Goal: Task Accomplishment & Management: Use online tool/utility

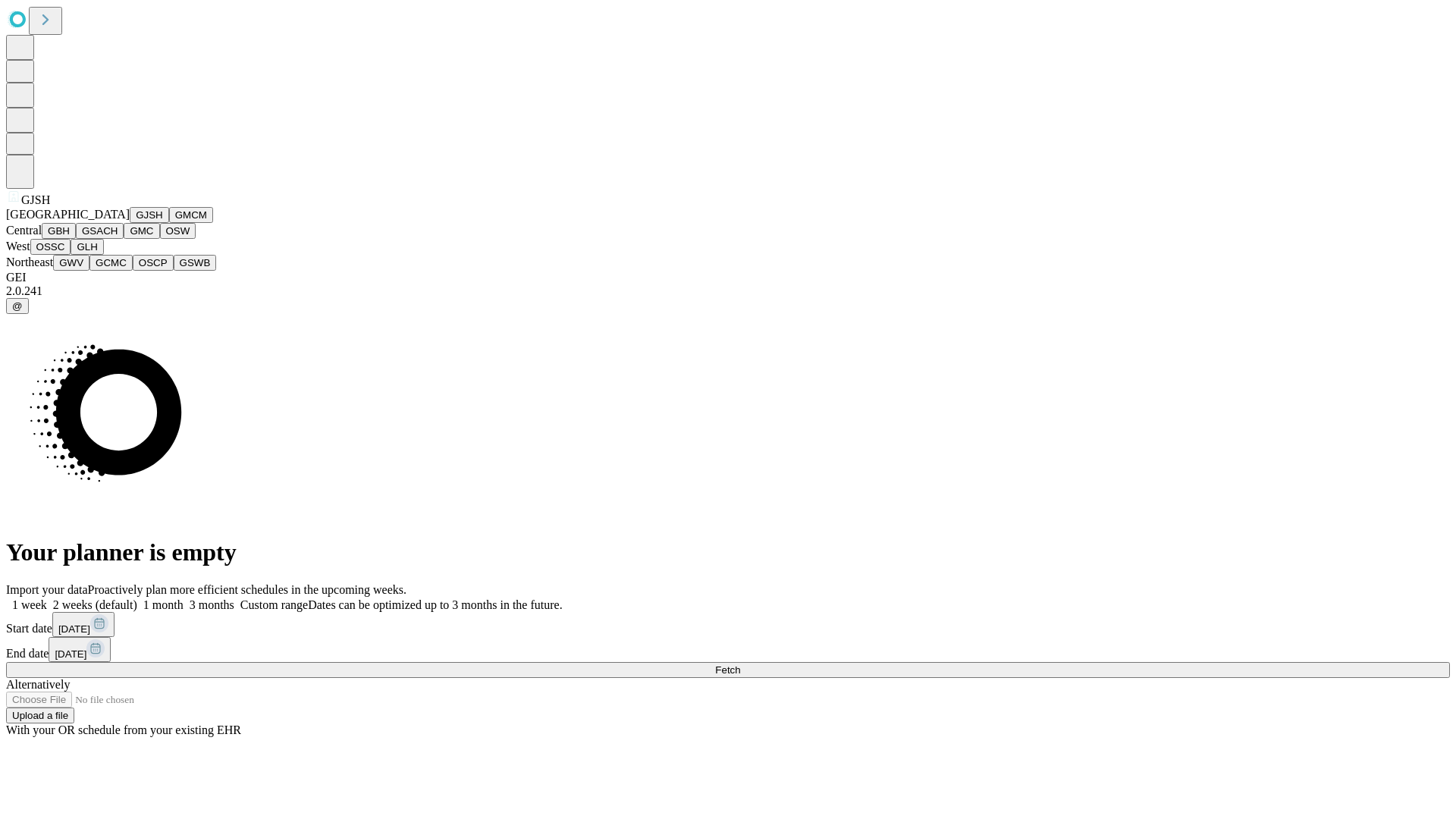
click at [129, 223] on button "GJSH" at bounding box center [149, 214] width 39 height 16
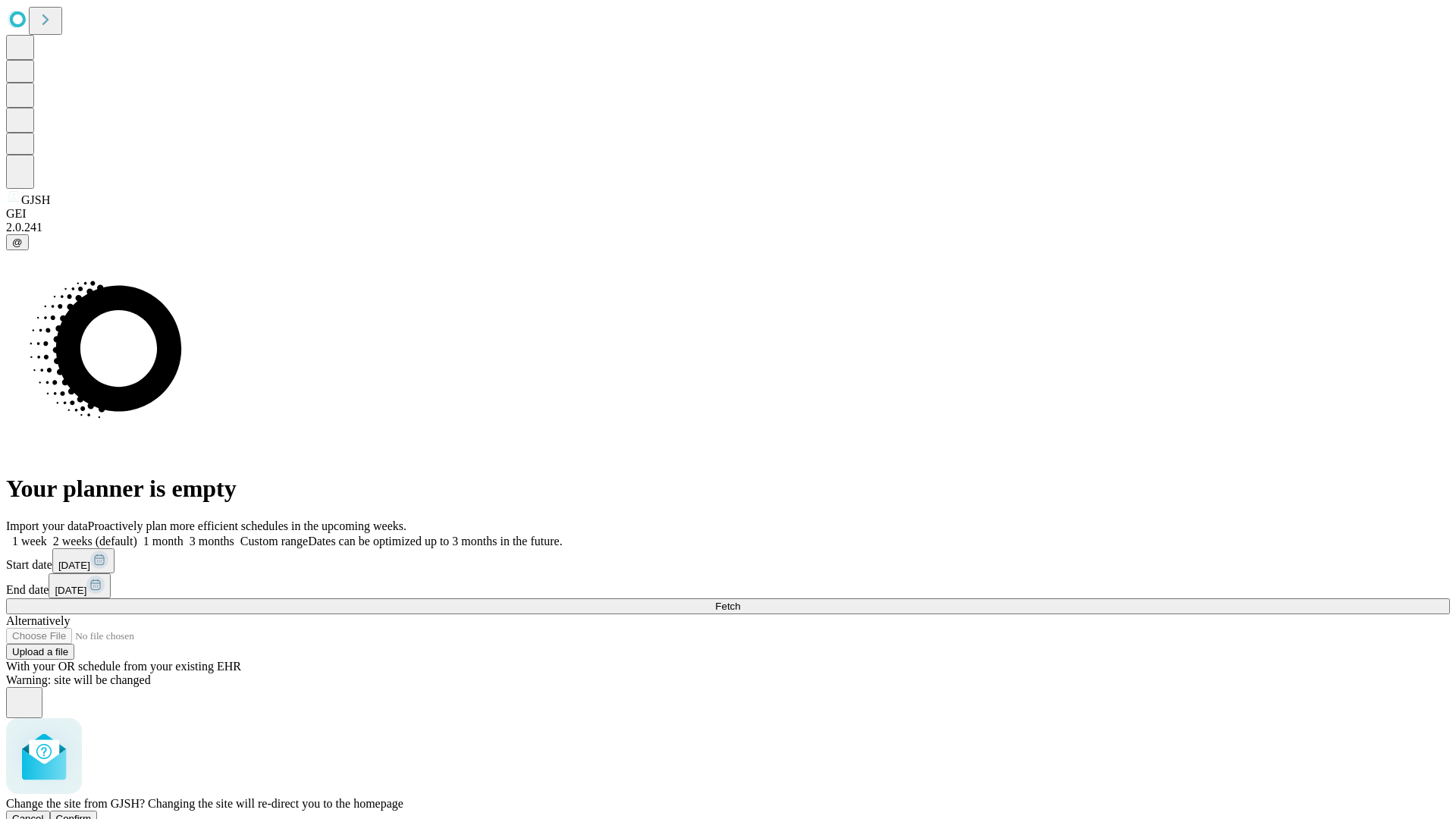
click at [92, 813] on span "Confirm" at bounding box center [74, 818] width 36 height 11
click at [183, 534] on label "1 month" at bounding box center [160, 541] width 46 height 13
click at [740, 601] on span "Fetch" at bounding box center [727, 606] width 25 height 11
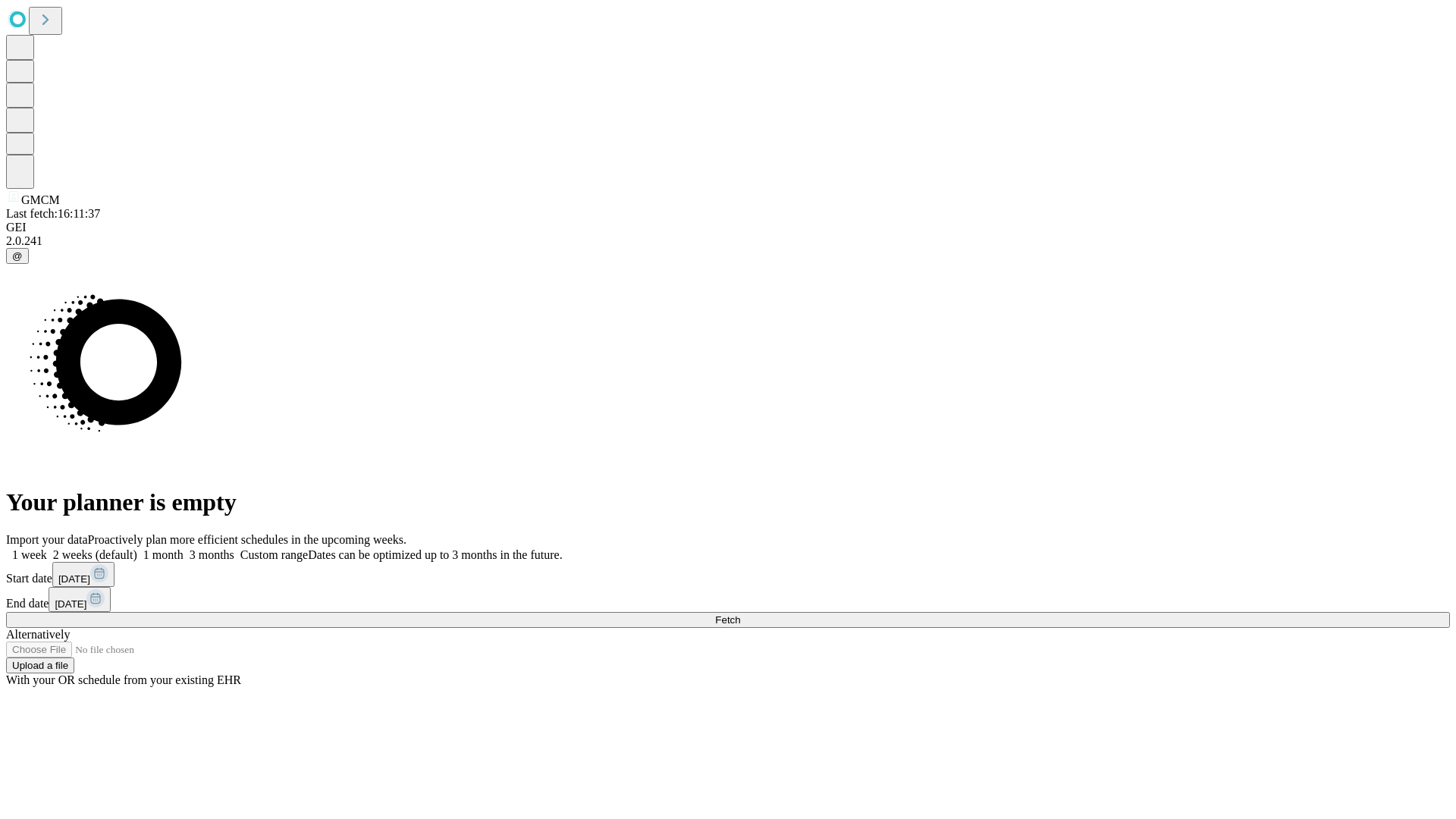
click at [183, 548] on label "1 month" at bounding box center [160, 555] width 46 height 13
click at [740, 615] on span "Fetch" at bounding box center [727, 620] width 25 height 11
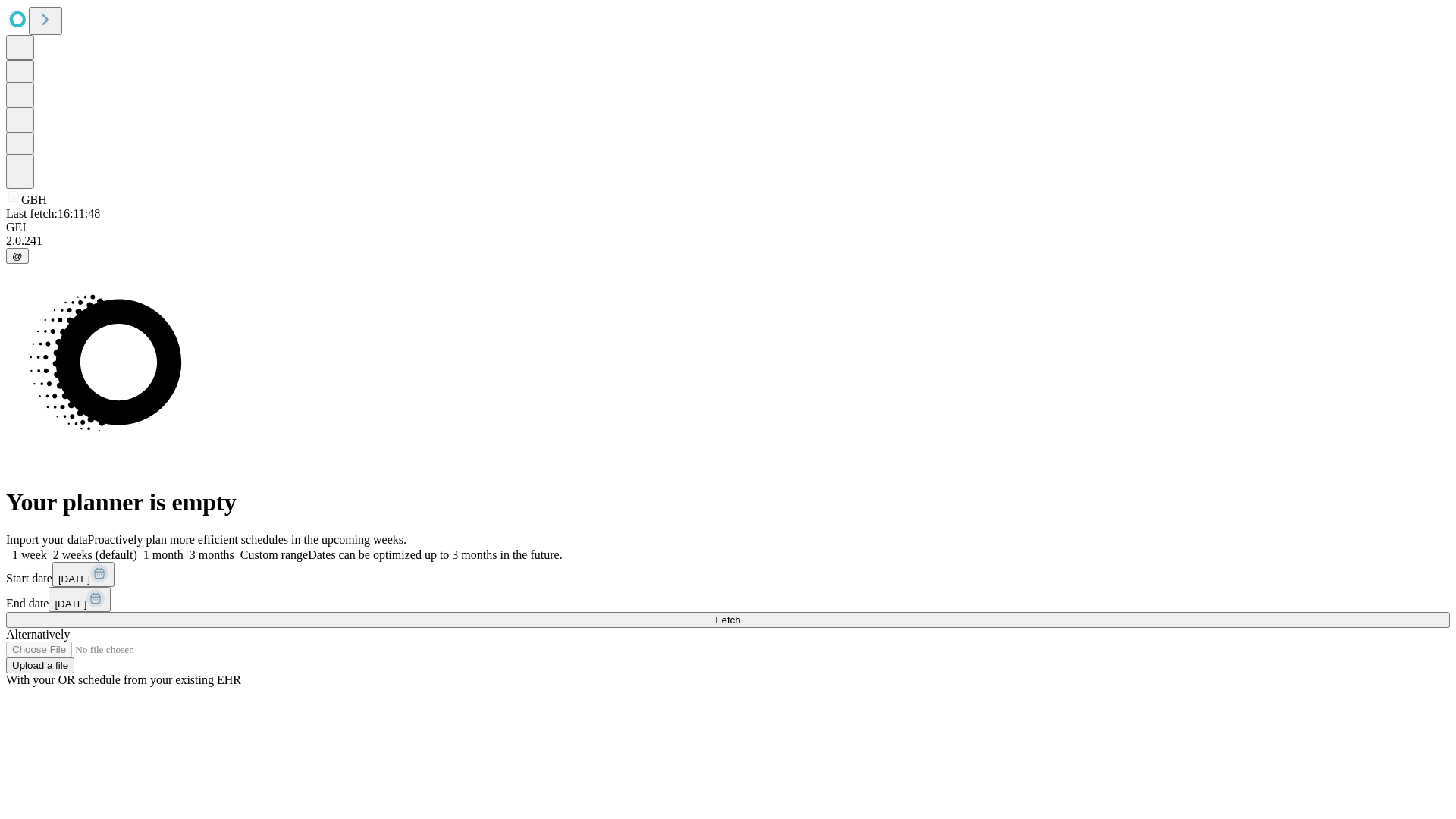
click at [183, 548] on label "1 month" at bounding box center [160, 555] width 46 height 13
click at [740, 615] on span "Fetch" at bounding box center [727, 620] width 25 height 11
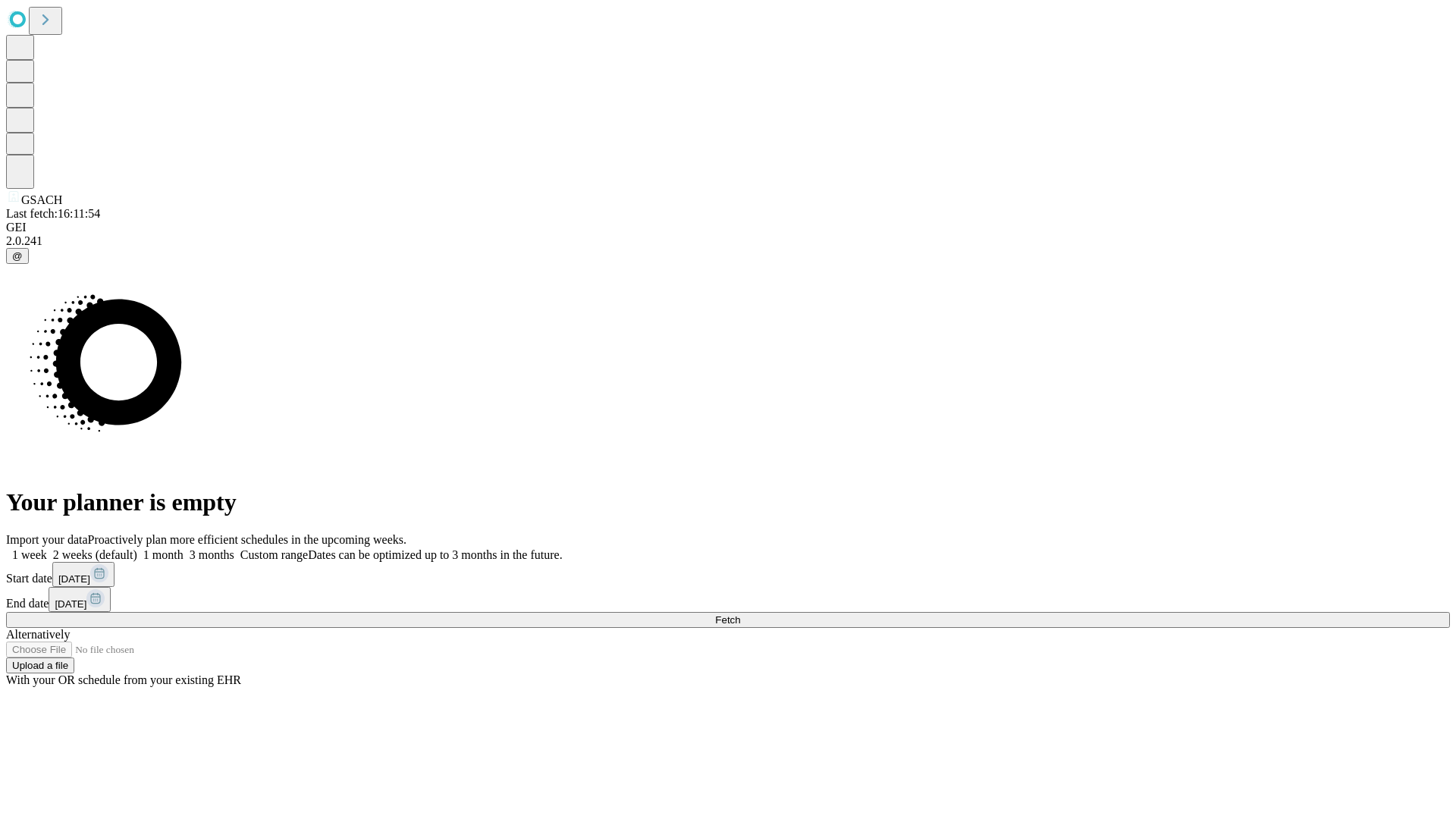
click at [183, 548] on label "1 month" at bounding box center [160, 555] width 46 height 13
click at [740, 615] on span "Fetch" at bounding box center [727, 620] width 25 height 11
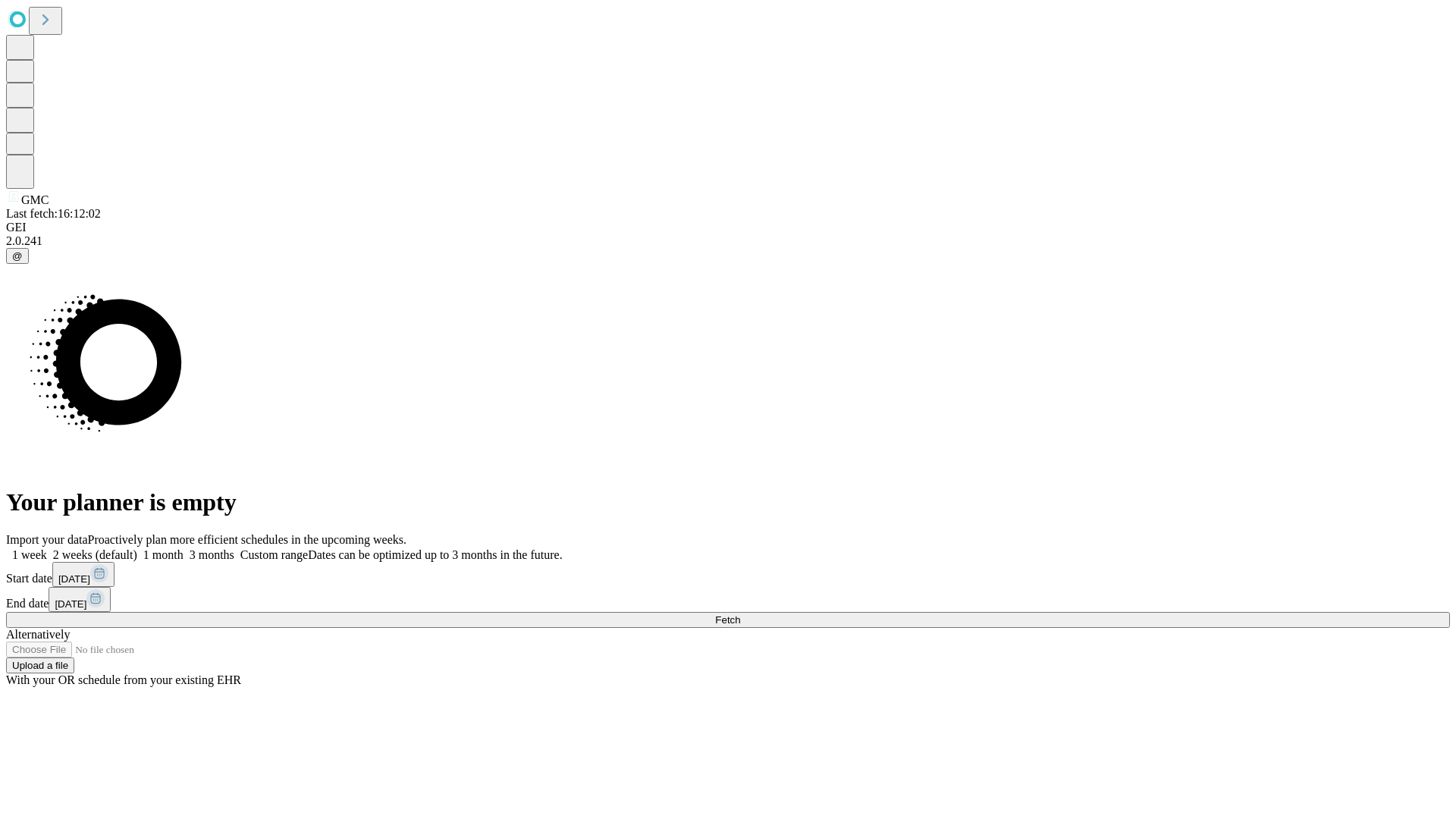
click at [183, 548] on label "1 month" at bounding box center [160, 555] width 46 height 13
click at [740, 615] on span "Fetch" at bounding box center [727, 620] width 25 height 11
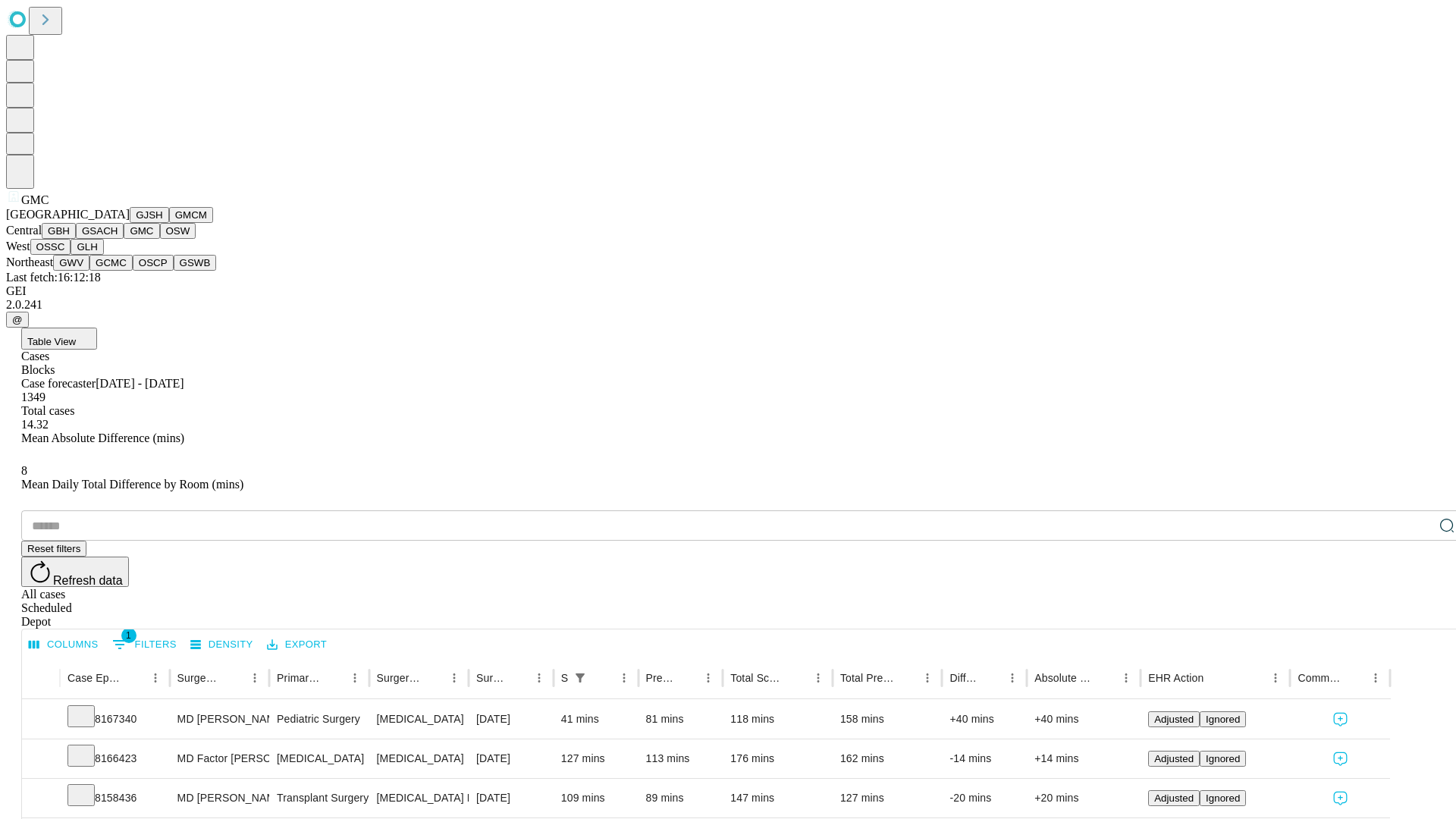
click at [160, 239] on button "OSW" at bounding box center [178, 230] width 36 height 16
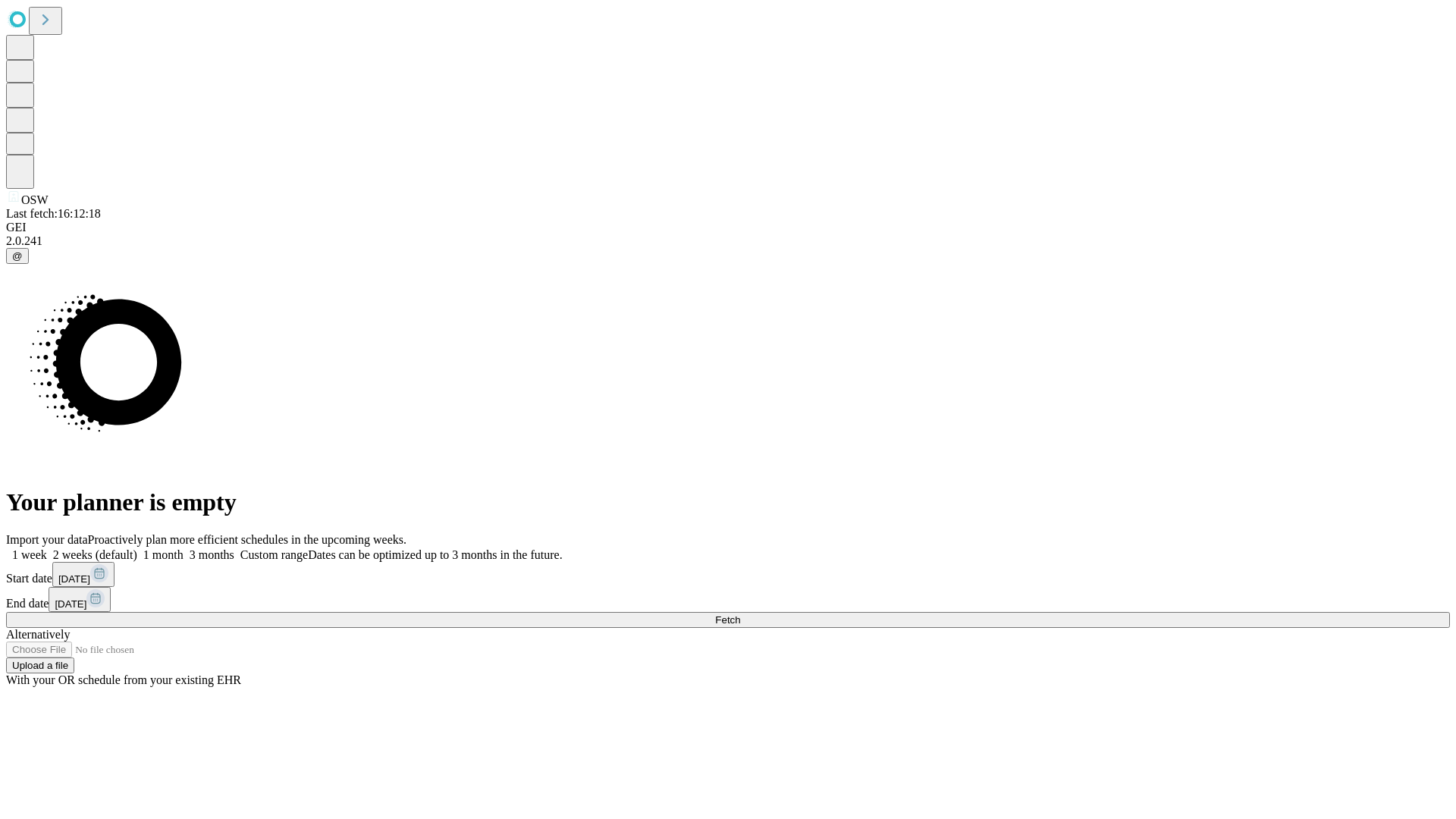
click at [183, 548] on label "1 month" at bounding box center [160, 555] width 46 height 13
click at [740, 615] on span "Fetch" at bounding box center [727, 620] width 25 height 11
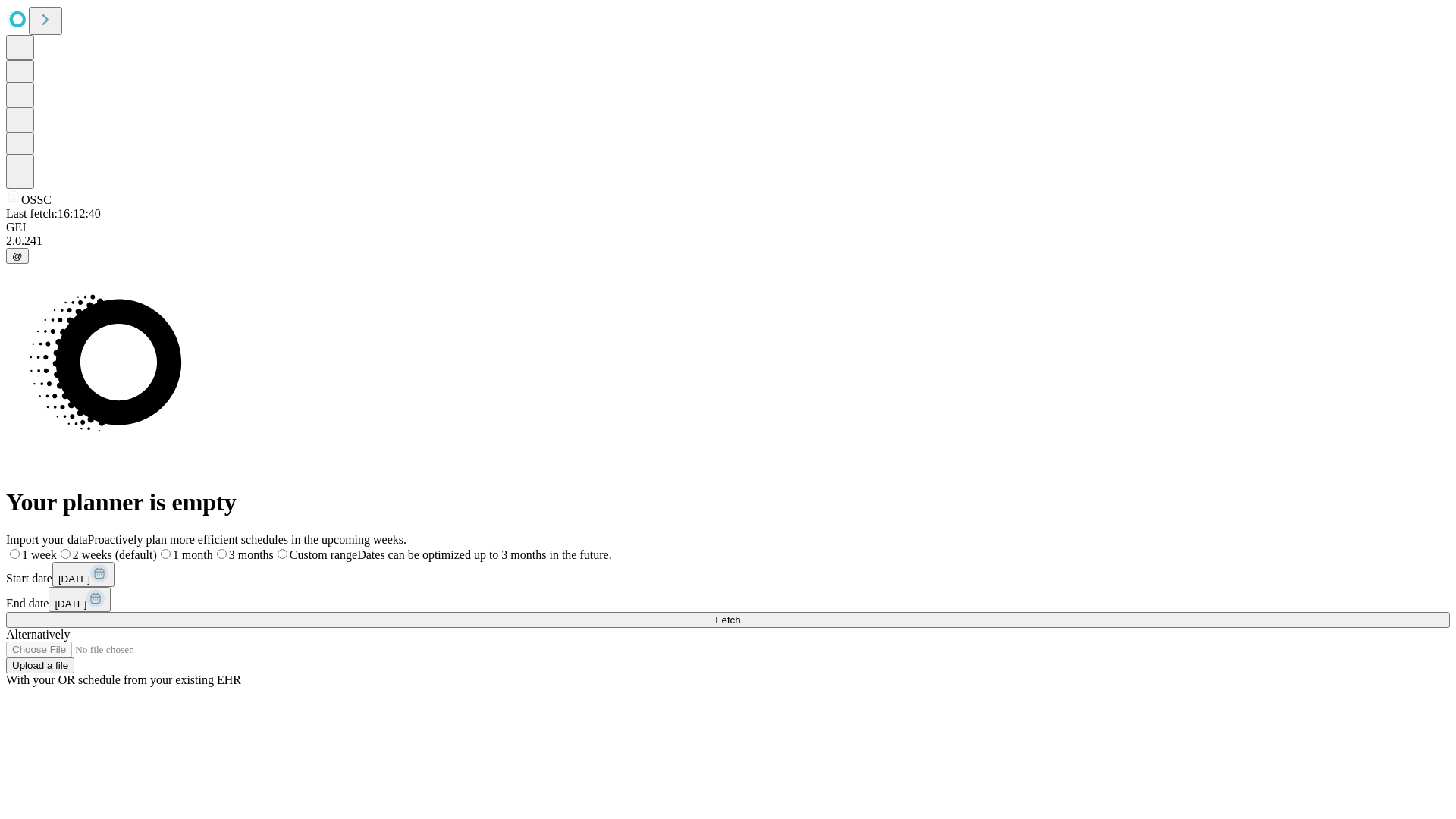
click at [213, 548] on label "1 month" at bounding box center [185, 555] width 57 height 13
click at [740, 615] on span "Fetch" at bounding box center [727, 620] width 25 height 11
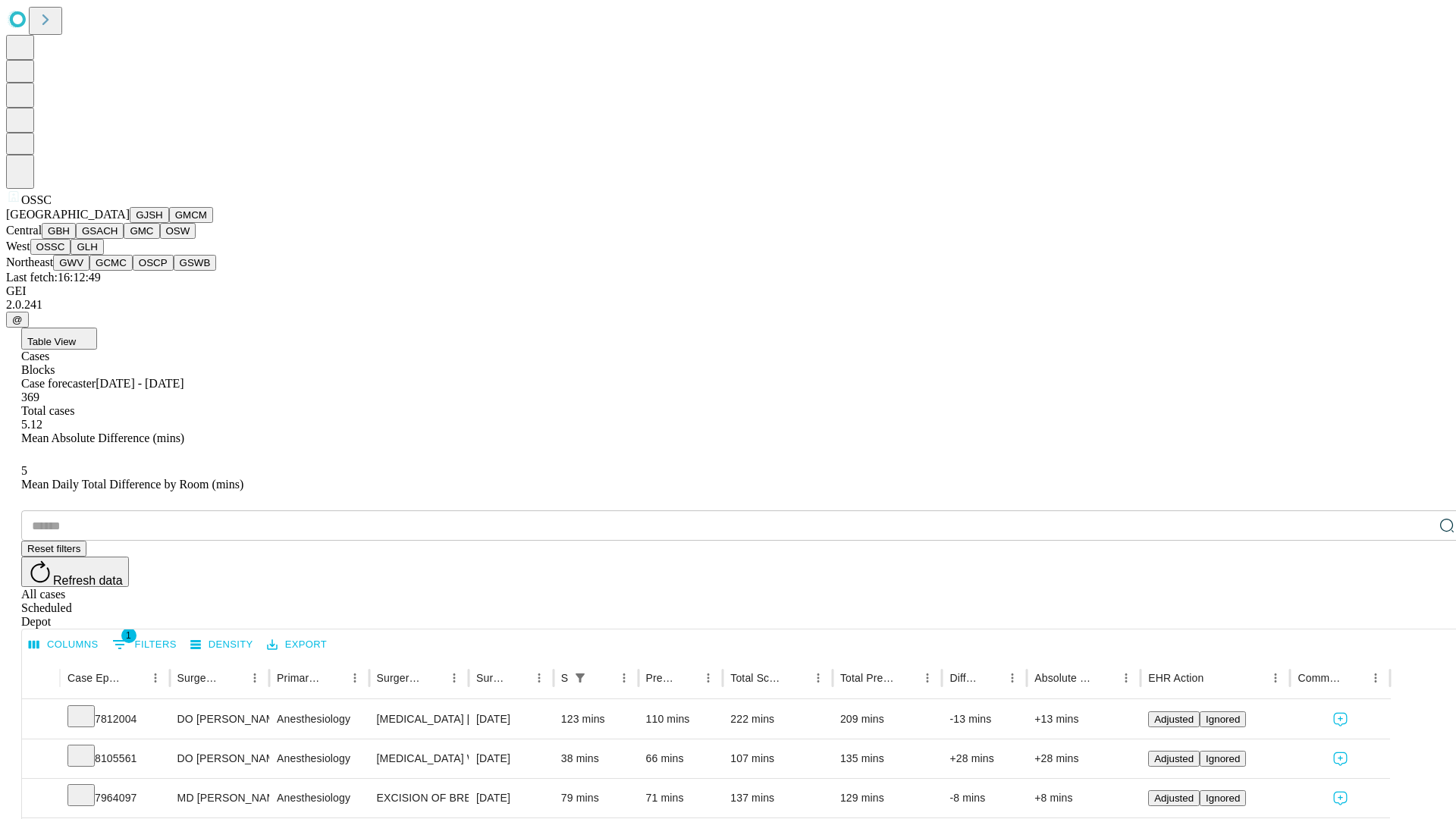
click at [103, 254] on button "GLH" at bounding box center [87, 246] width 33 height 16
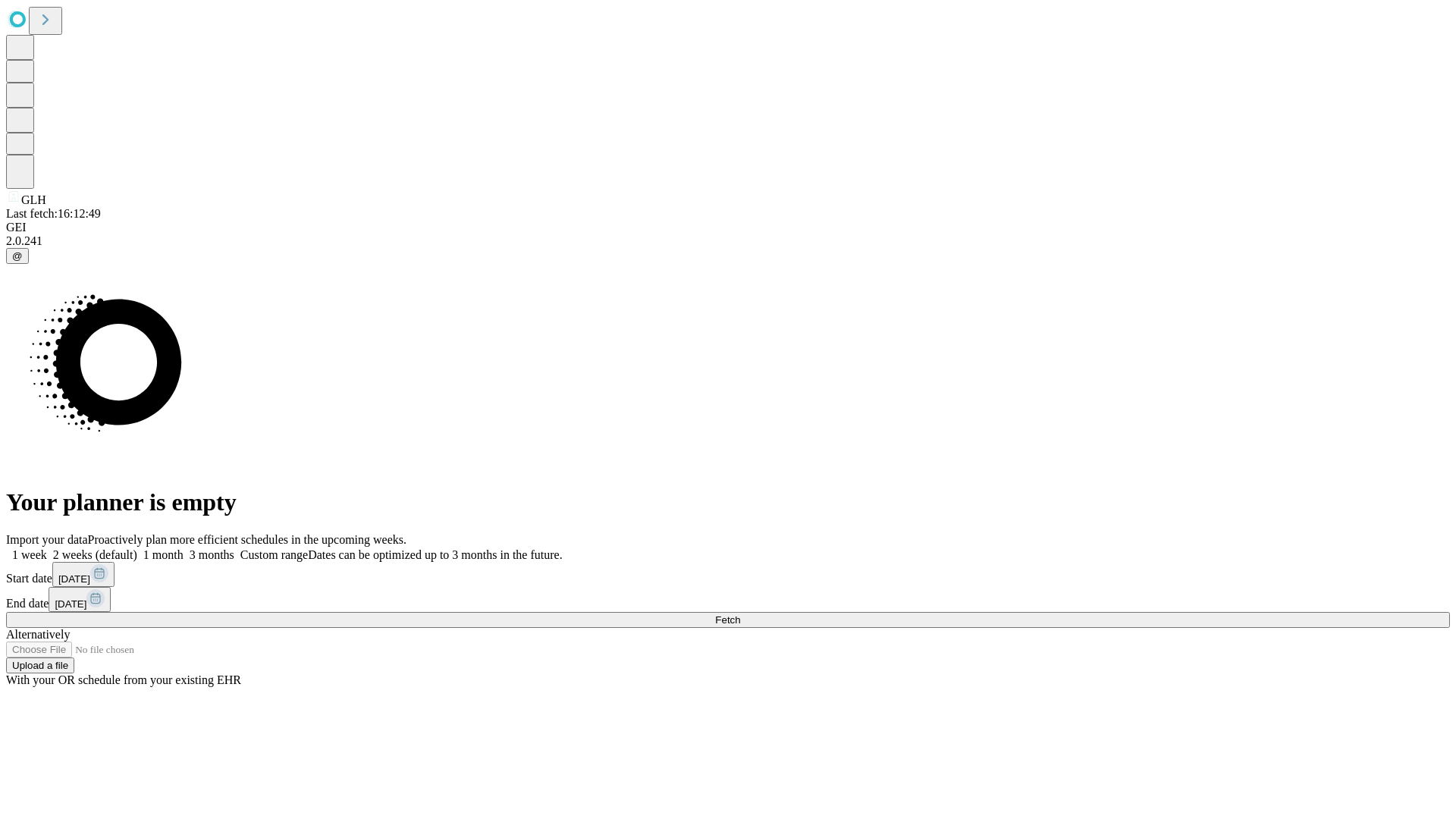
click at [183, 548] on label "1 month" at bounding box center [160, 555] width 46 height 13
click at [740, 615] on span "Fetch" at bounding box center [727, 620] width 25 height 11
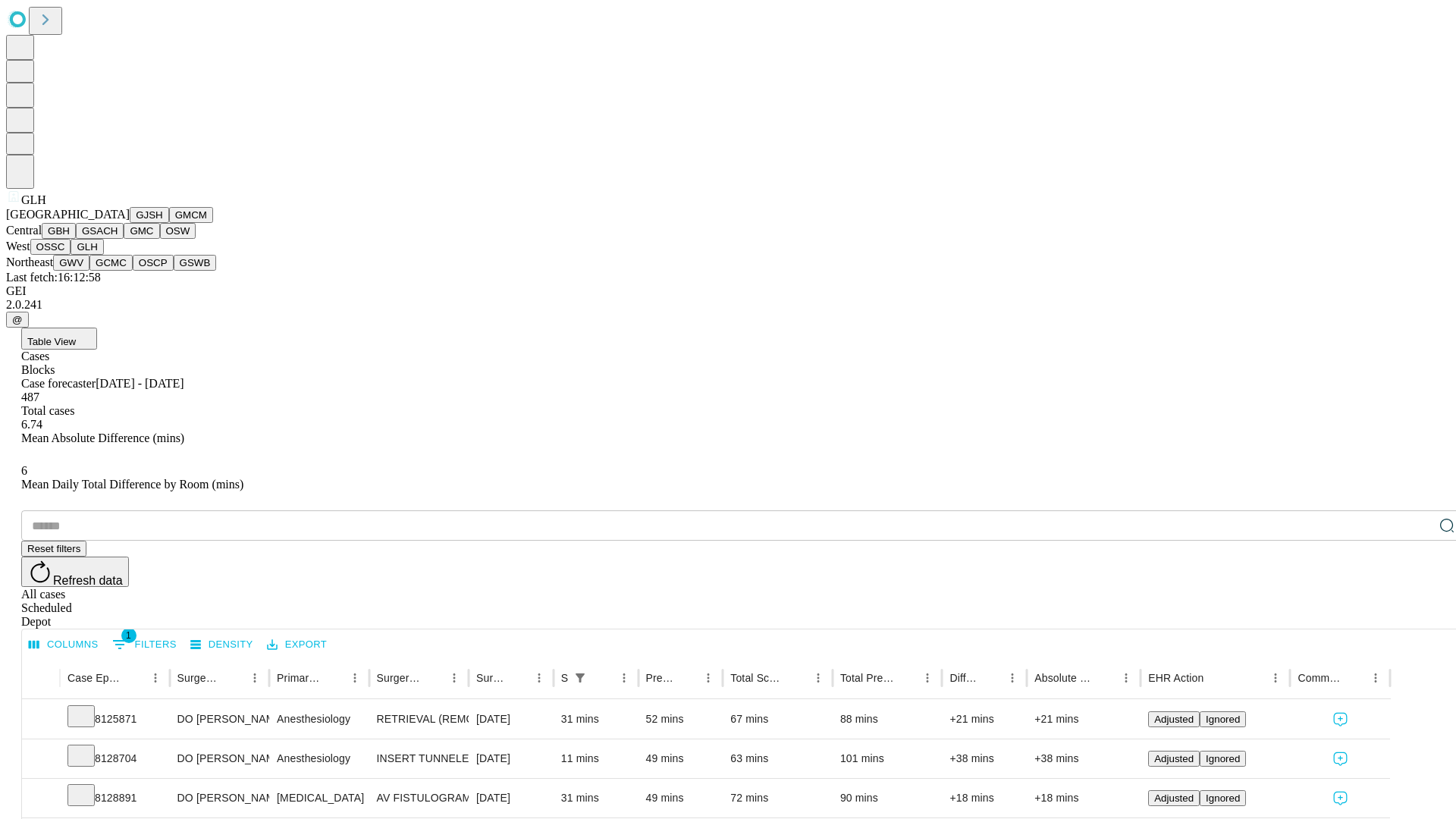
click at [89, 271] on button "GWV" at bounding box center [71, 262] width 36 height 16
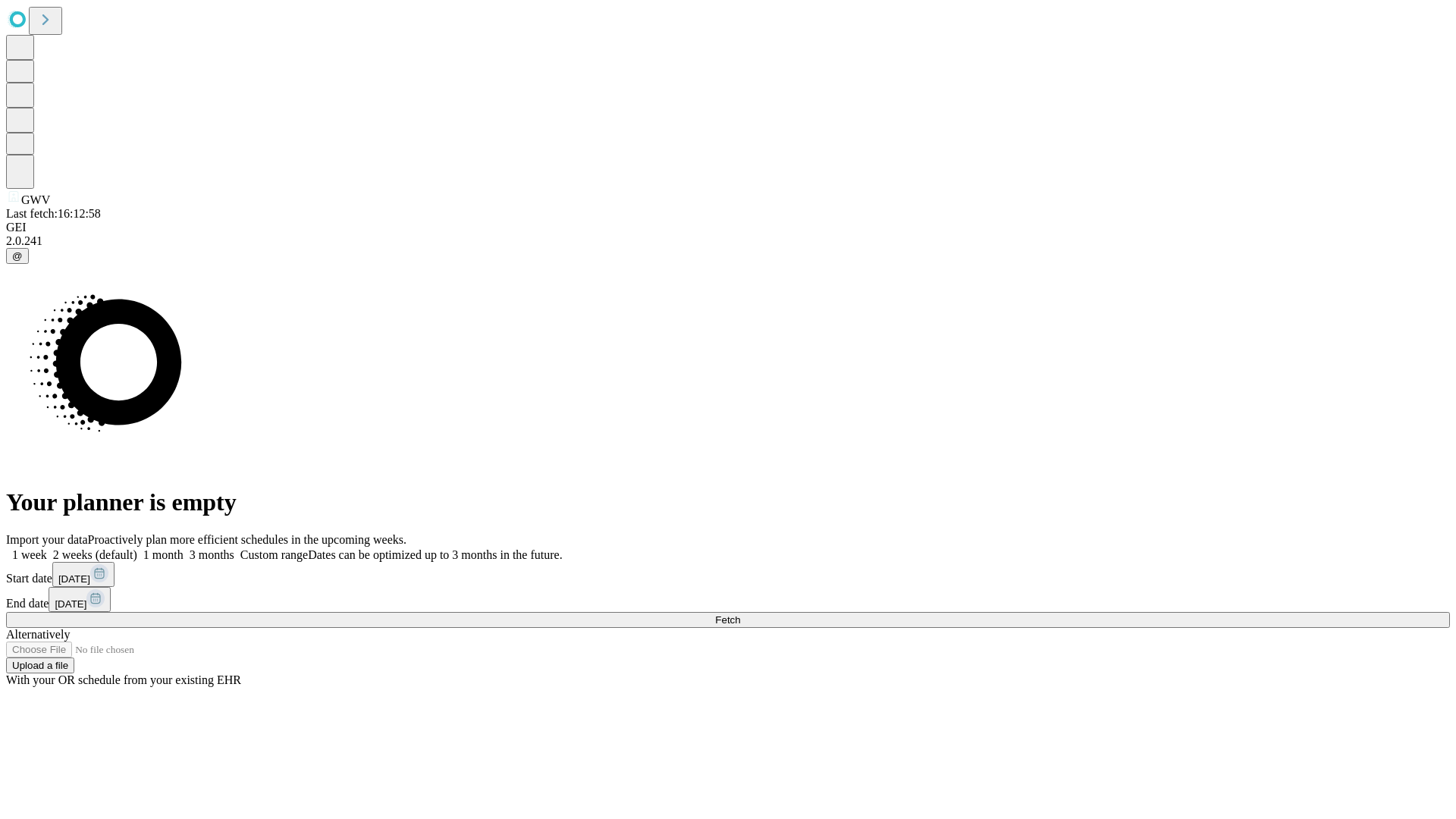
click at [183, 548] on label "1 month" at bounding box center [160, 555] width 46 height 13
click at [740, 615] on span "Fetch" at bounding box center [727, 620] width 25 height 11
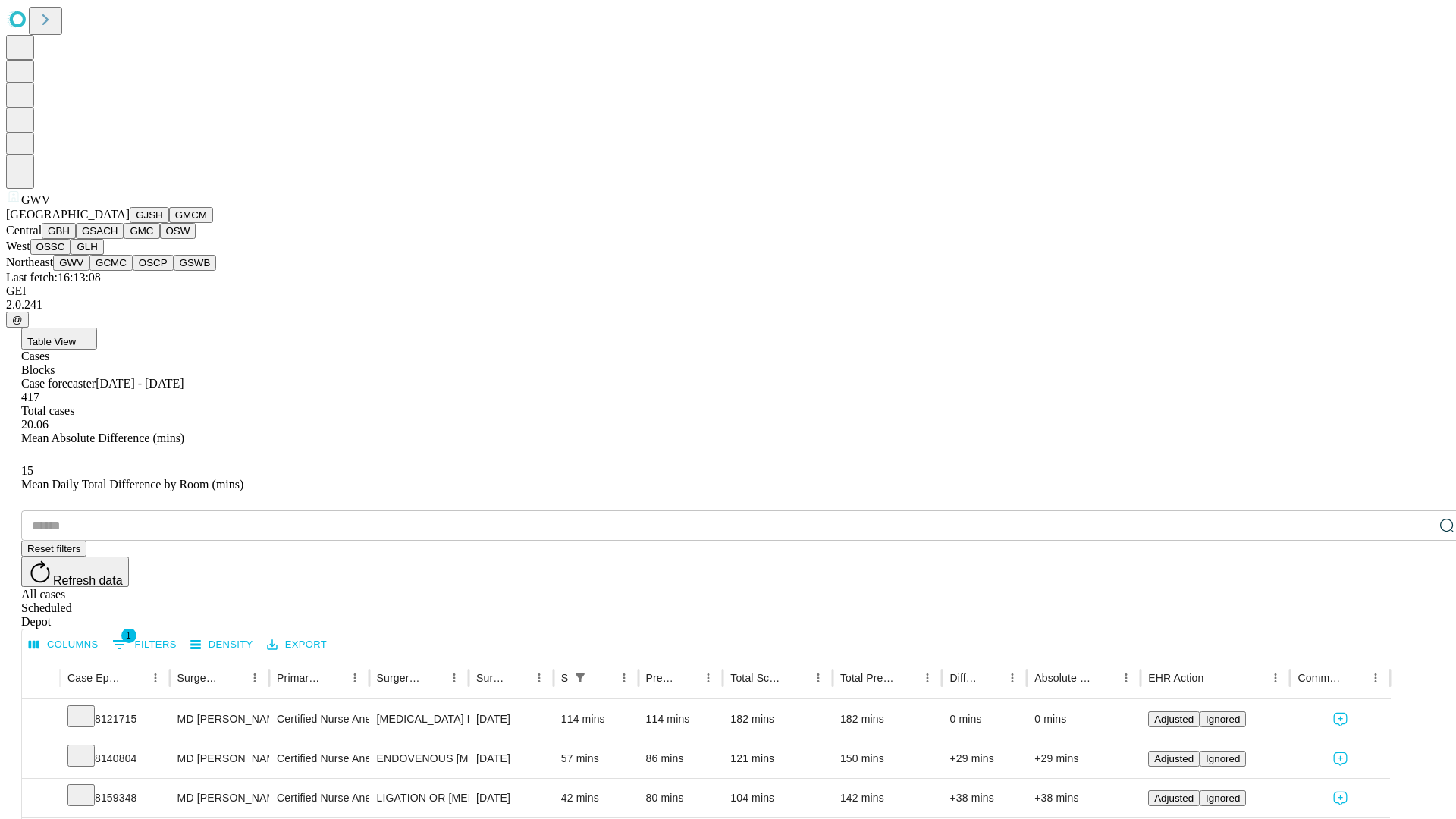
click at [118, 271] on button "GCMC" at bounding box center [110, 262] width 43 height 16
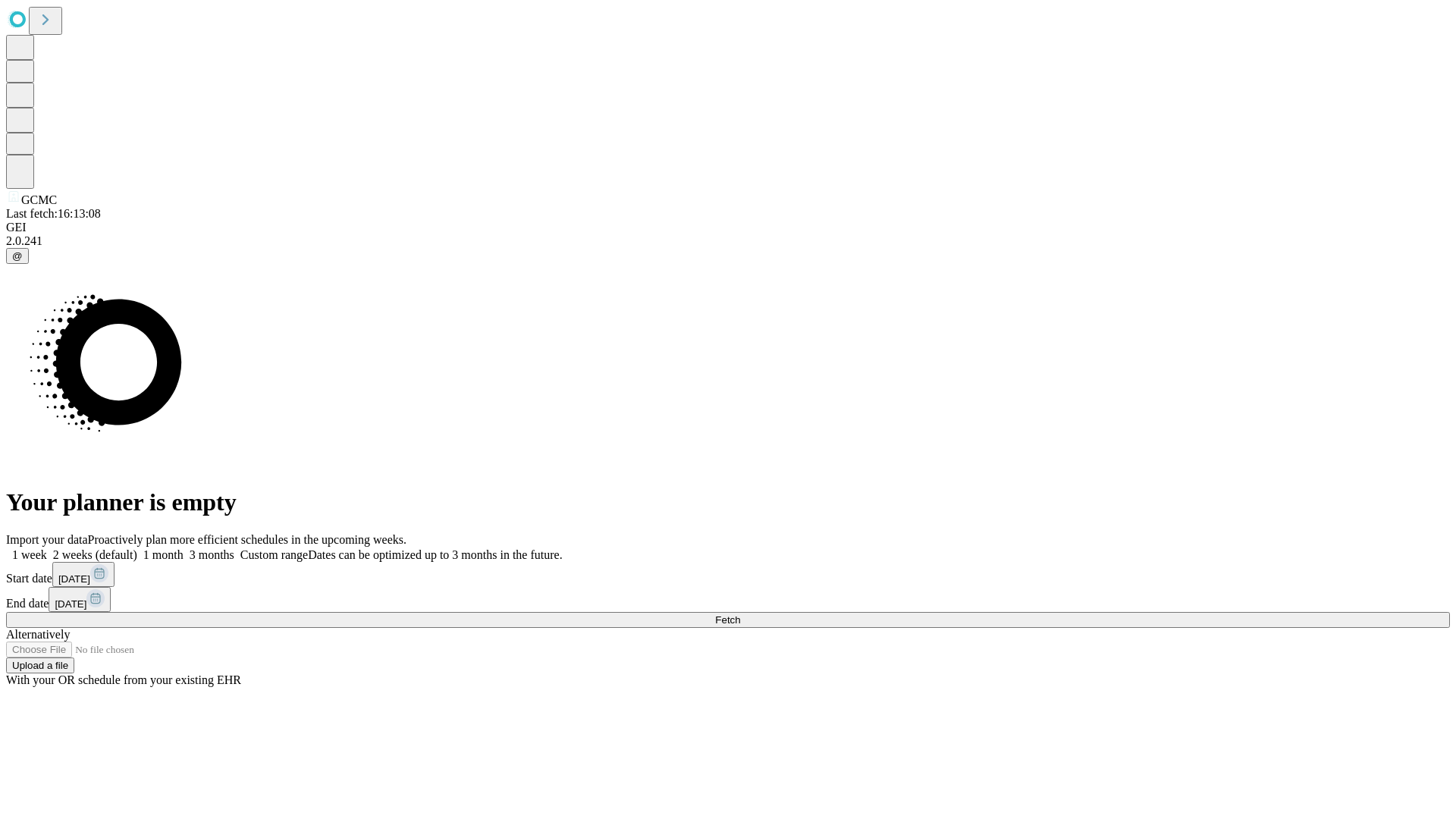
click at [183, 548] on label "1 month" at bounding box center [160, 555] width 46 height 13
click at [740, 615] on span "Fetch" at bounding box center [727, 620] width 25 height 11
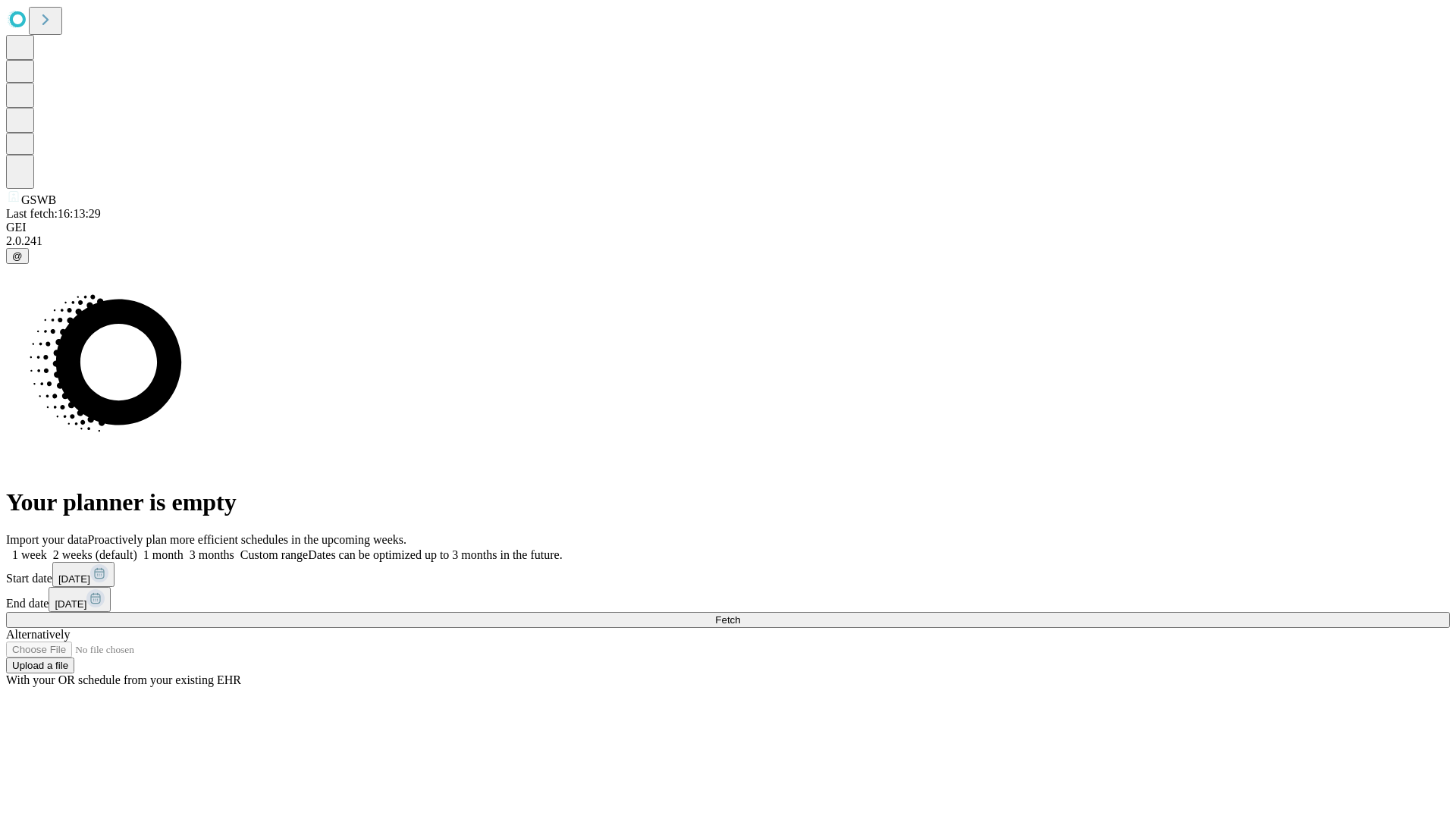
click at [183, 548] on label "1 month" at bounding box center [160, 555] width 46 height 13
click at [740, 615] on span "Fetch" at bounding box center [727, 620] width 25 height 11
